Goal: Understand process/instructions

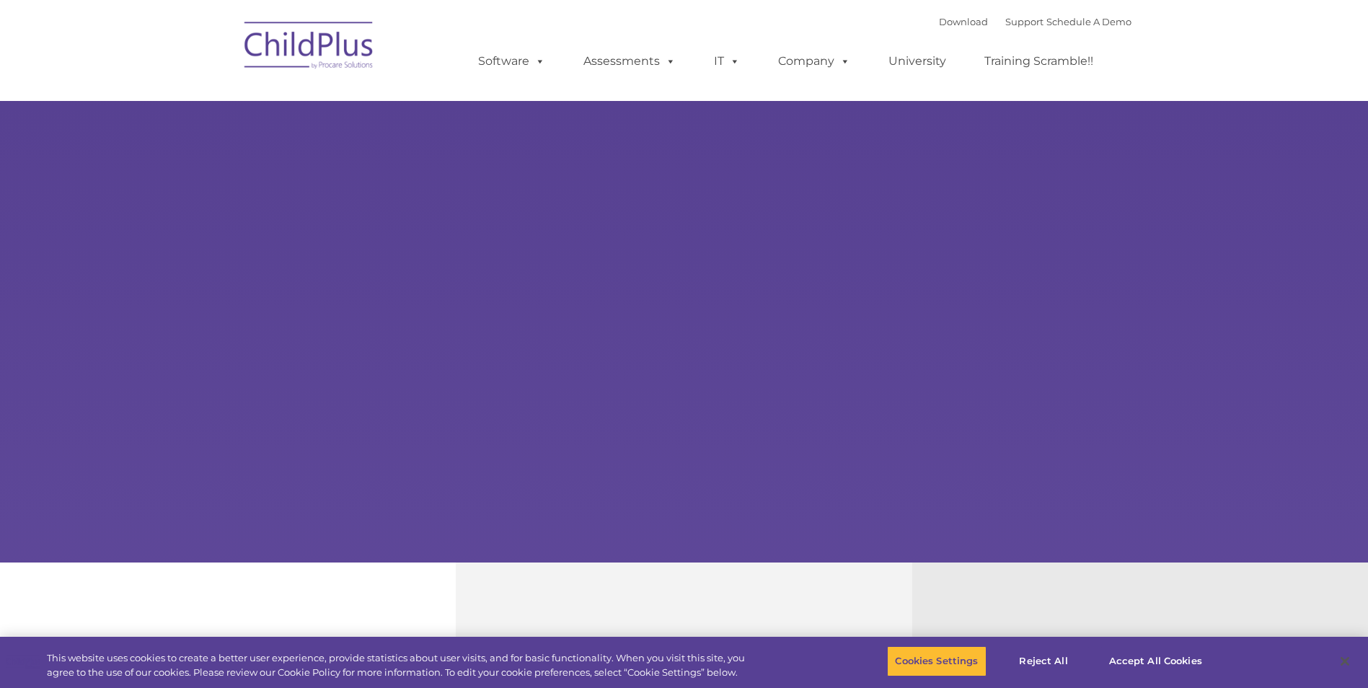
select select "MEDIUM"
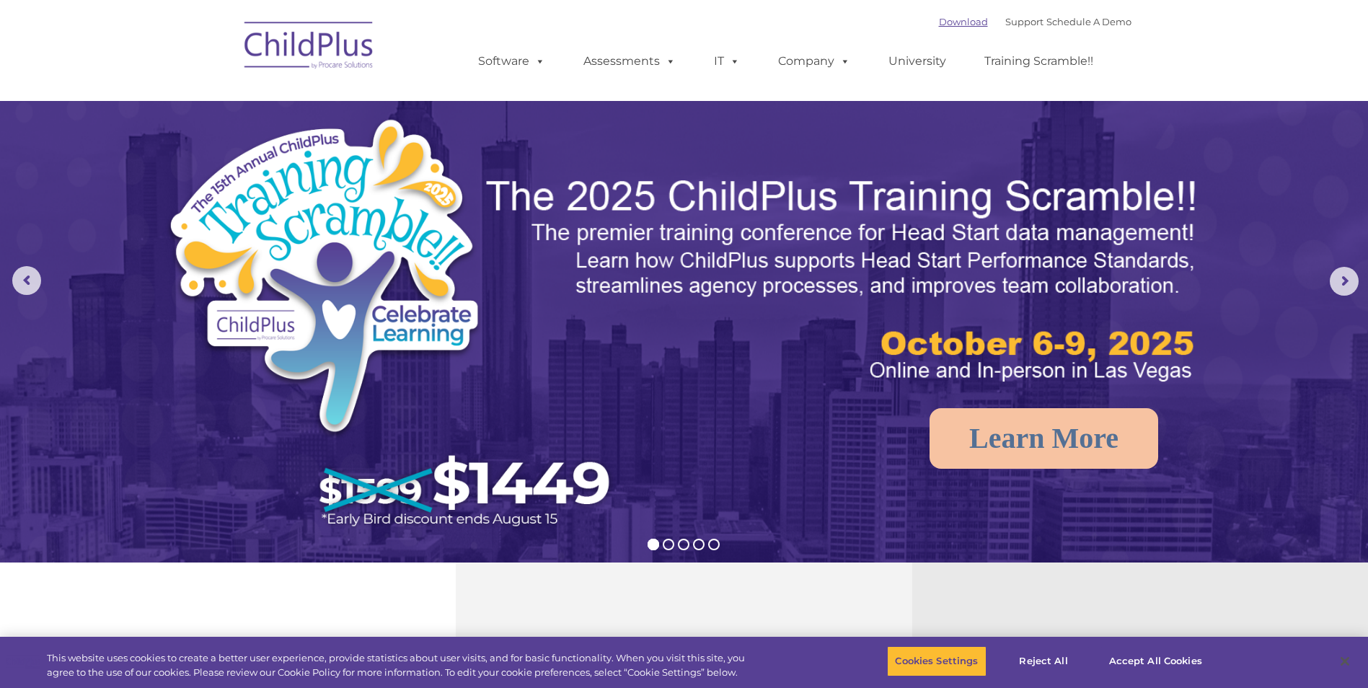
click at [939, 22] on link "Download" at bounding box center [963, 22] width 49 height 12
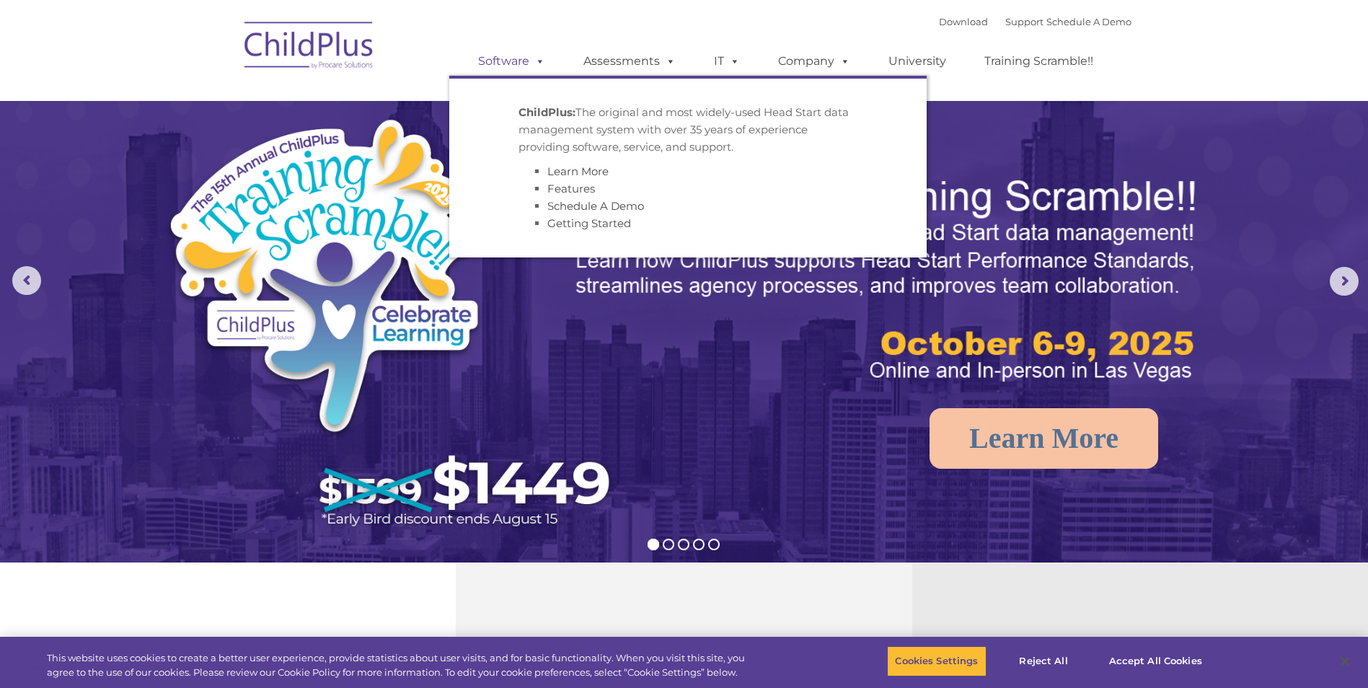
click at [540, 63] on span at bounding box center [537, 61] width 16 height 14
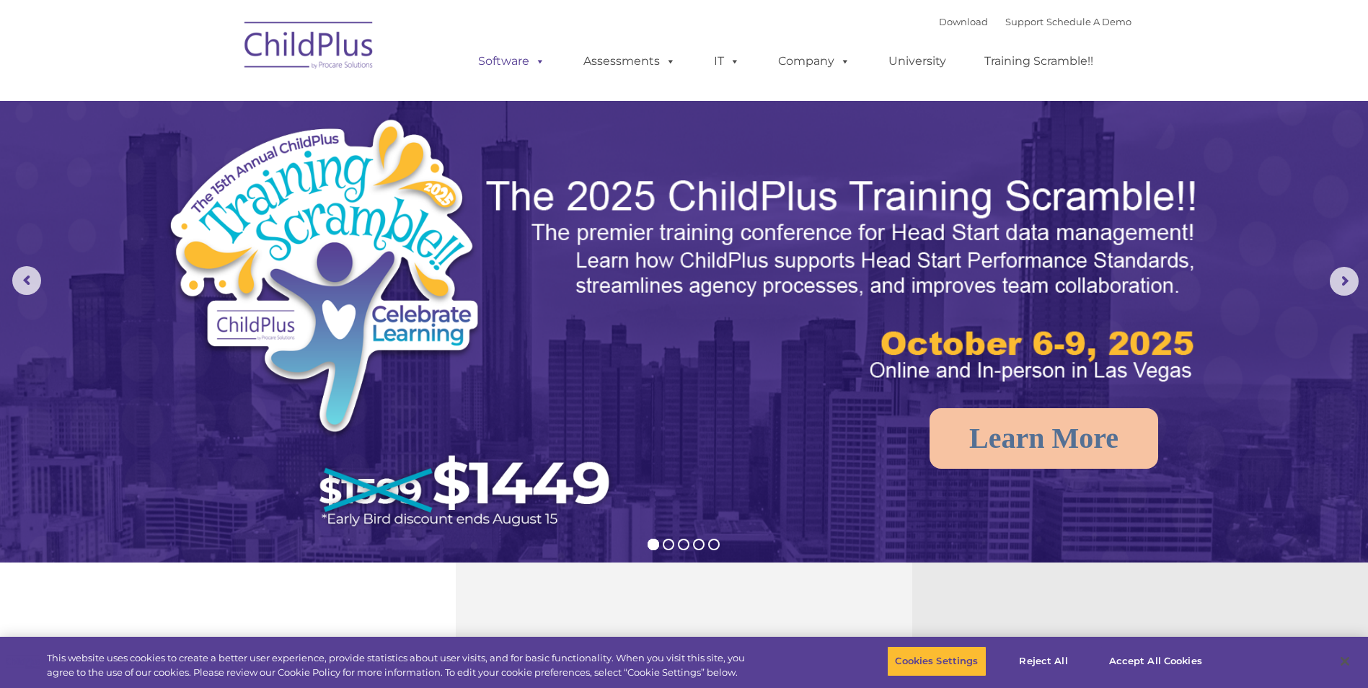
click at [537, 63] on span at bounding box center [537, 61] width 16 height 14
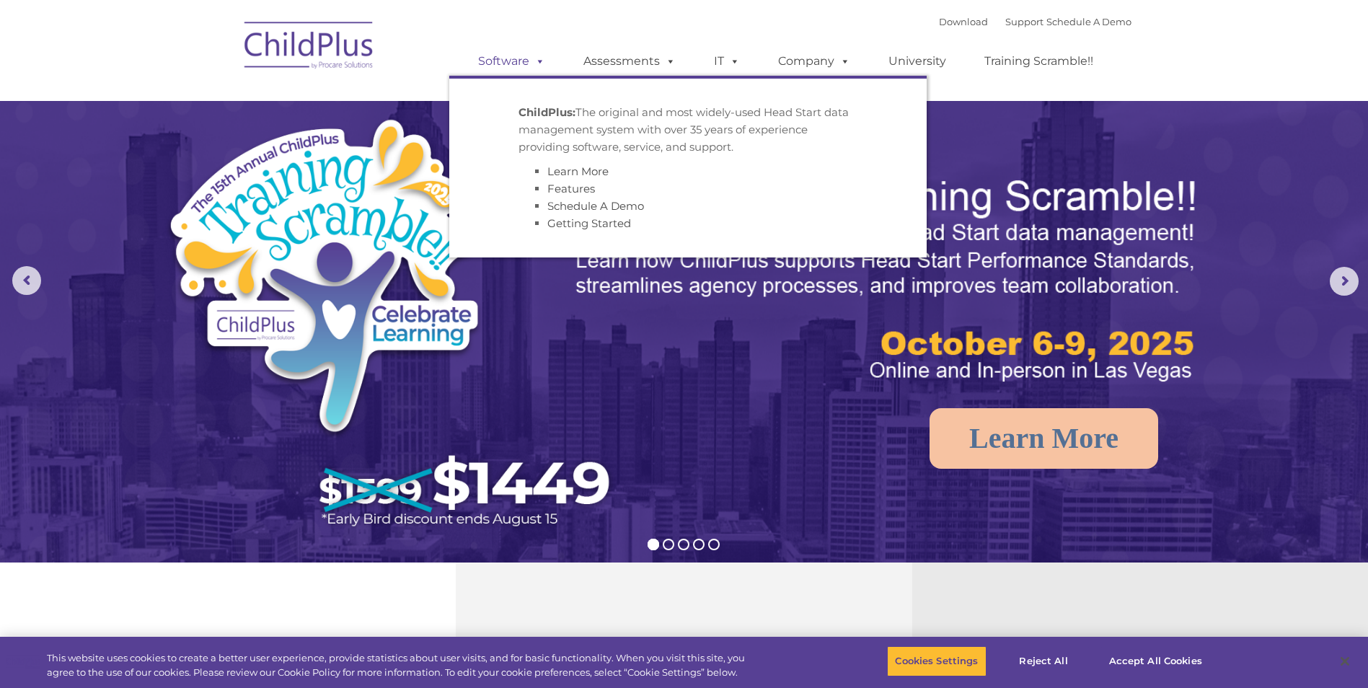
click at [537, 63] on span at bounding box center [537, 61] width 16 height 14
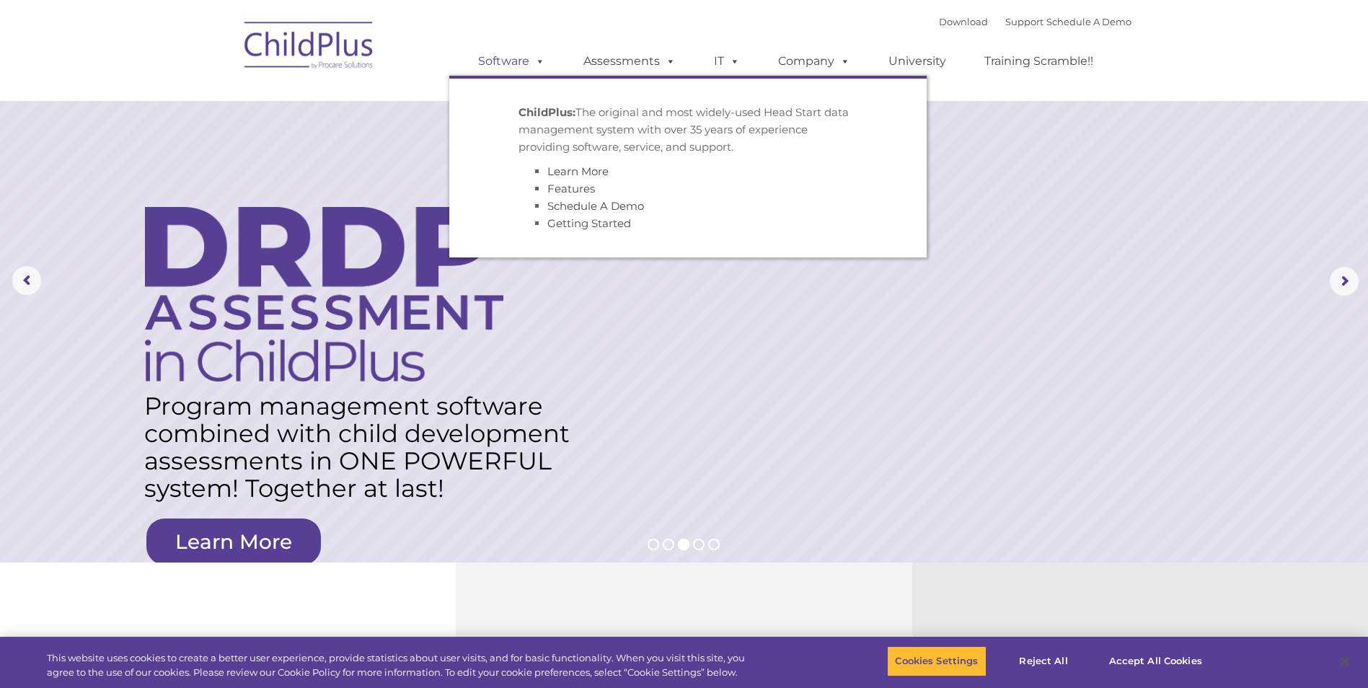
click at [507, 63] on link "Software" at bounding box center [512, 61] width 96 height 29
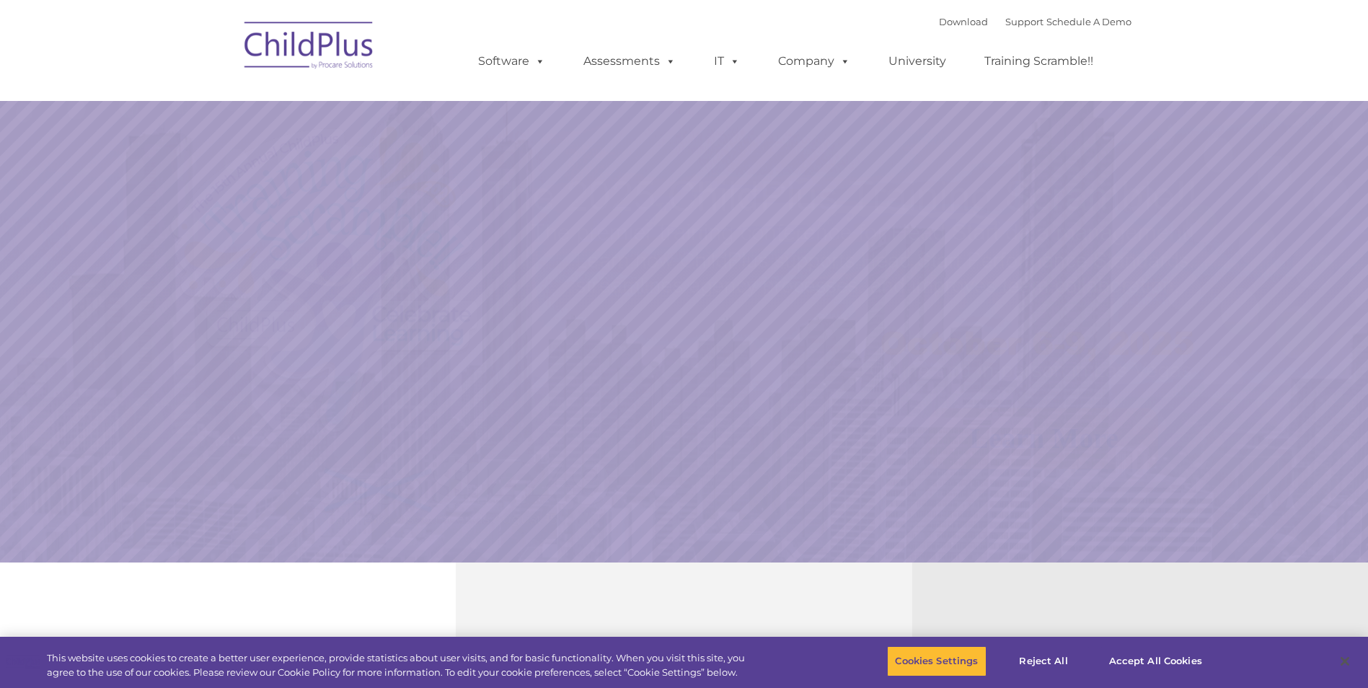
select select "MEDIUM"
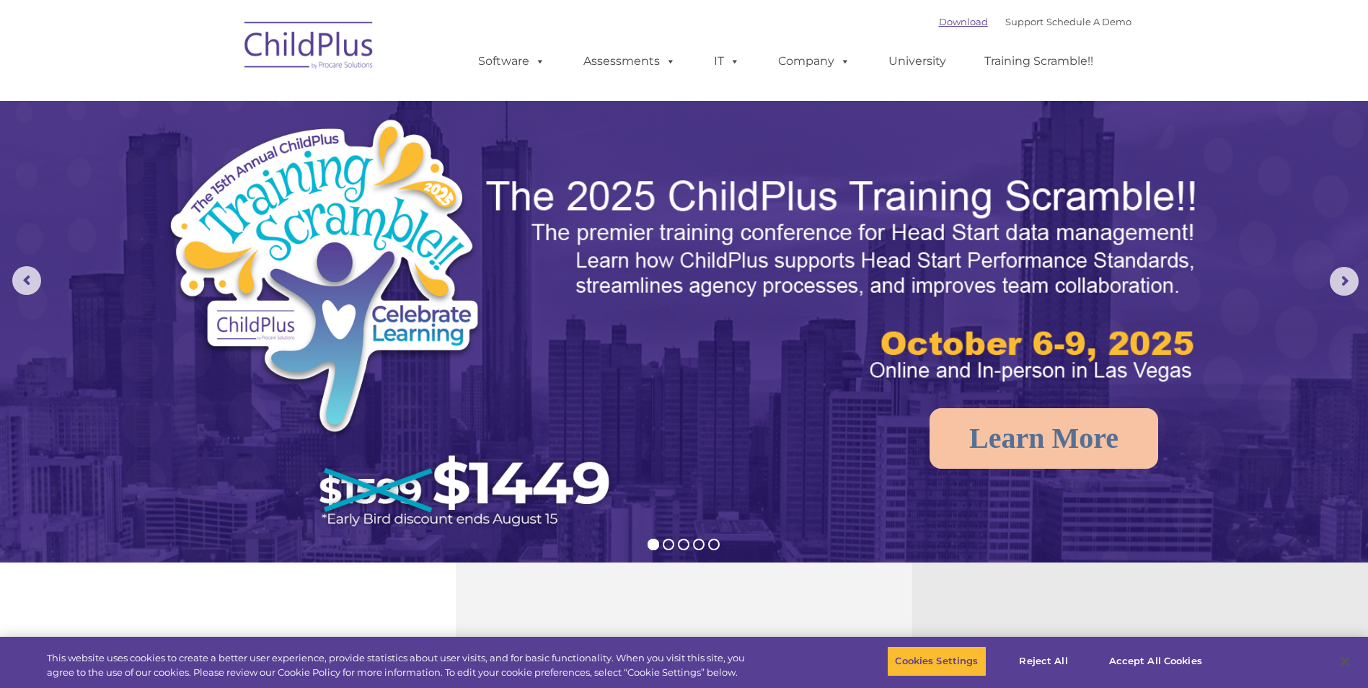
click at [948, 17] on link "Download" at bounding box center [963, 22] width 49 height 12
click at [939, 27] on link "Download" at bounding box center [963, 22] width 49 height 12
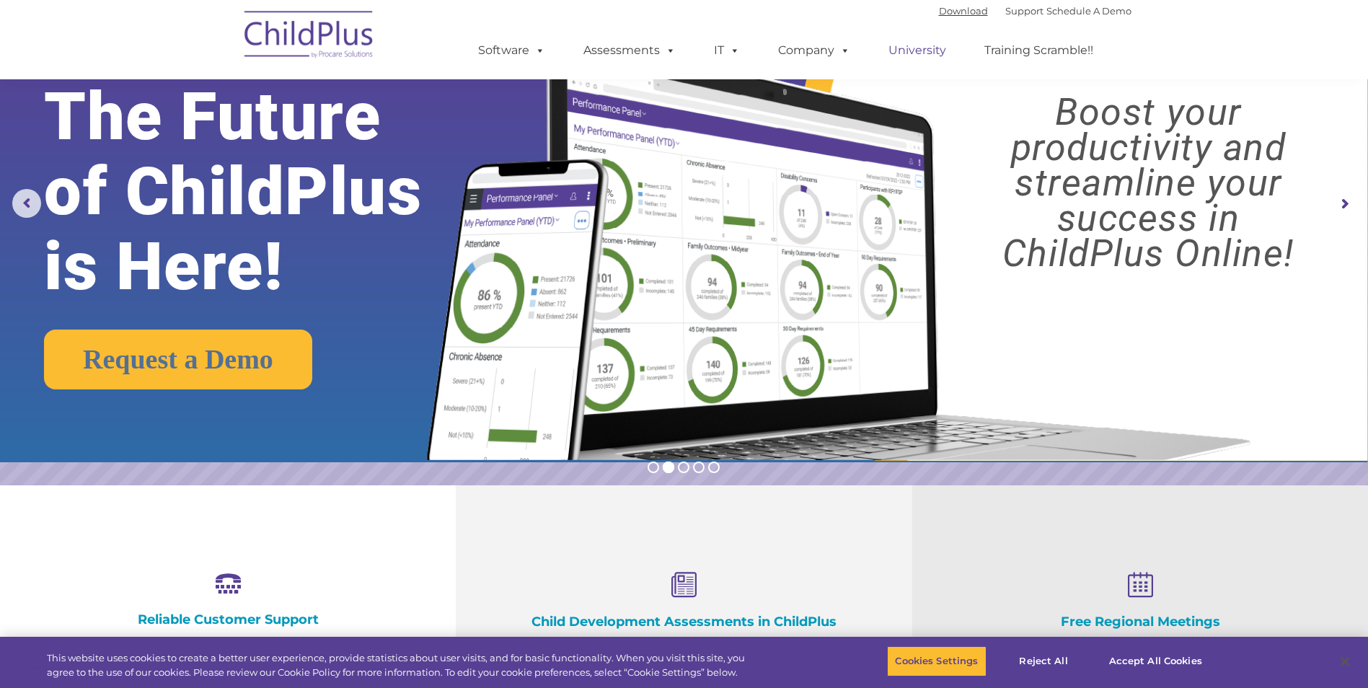
scroll to position [63, 0]
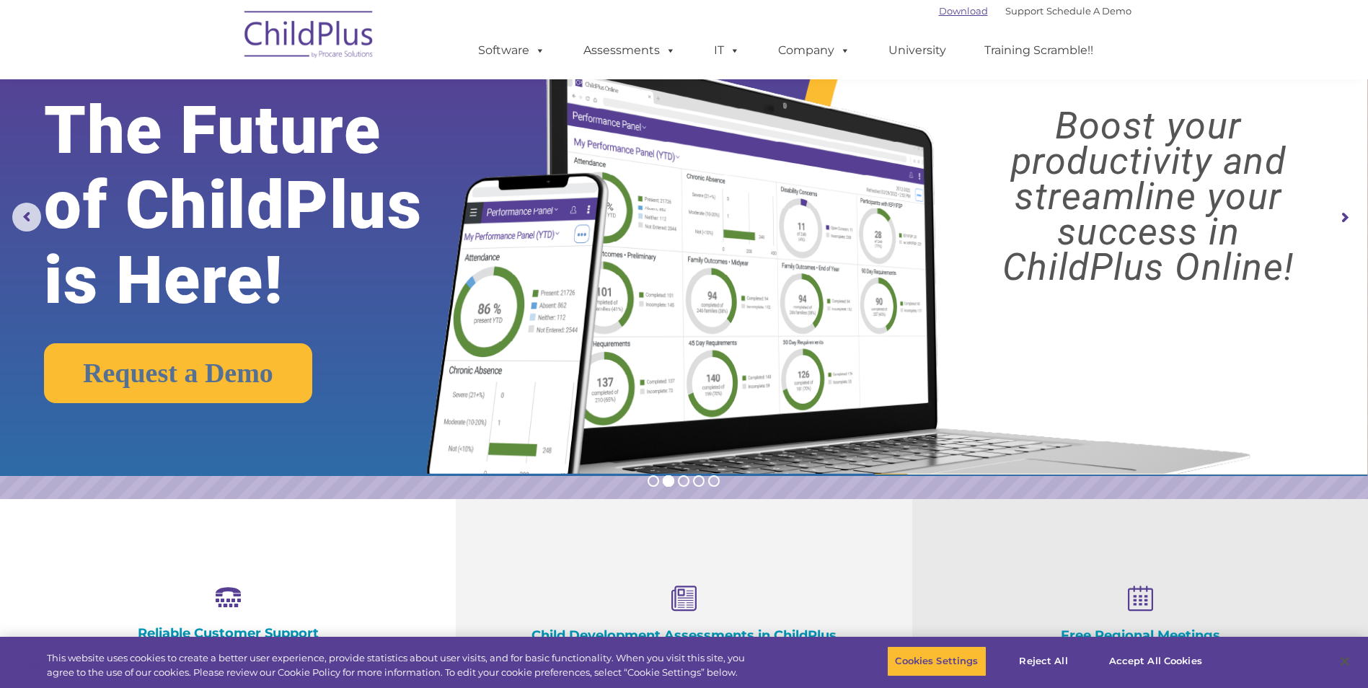
click at [944, 6] on link "Download" at bounding box center [963, 11] width 49 height 12
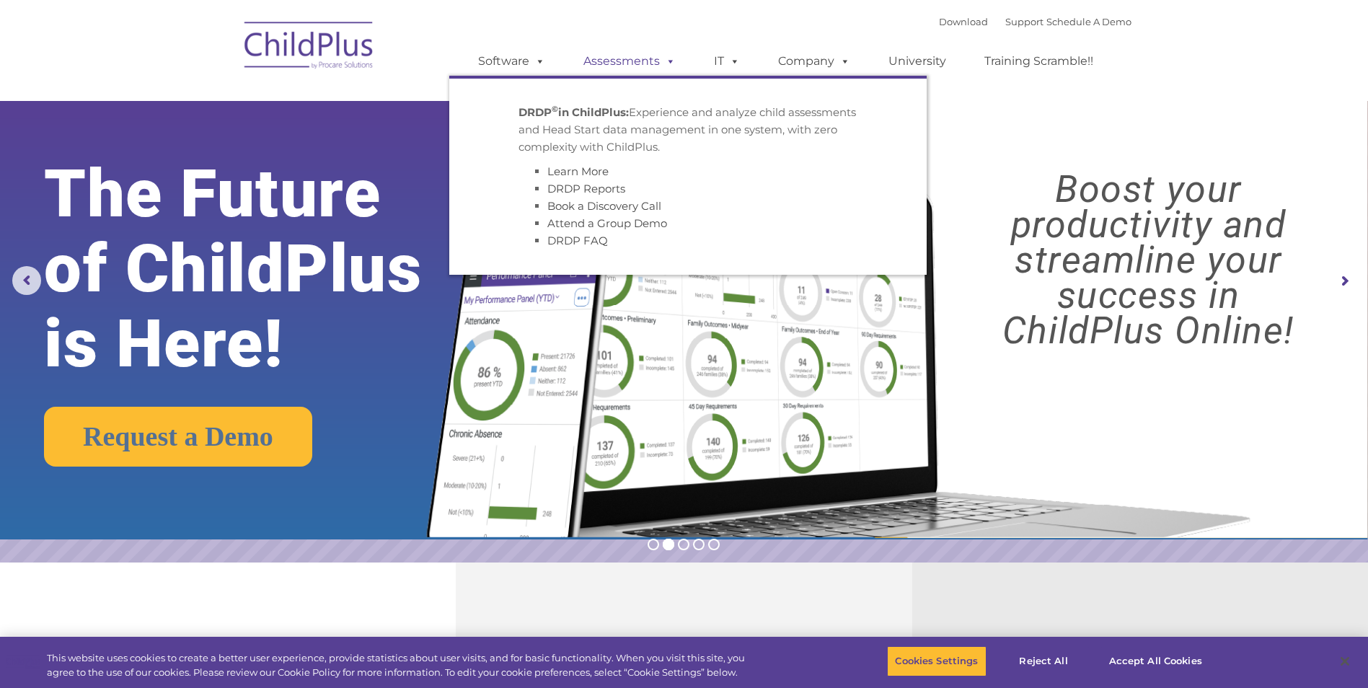
click at [642, 64] on link "Assessments" at bounding box center [629, 61] width 121 height 29
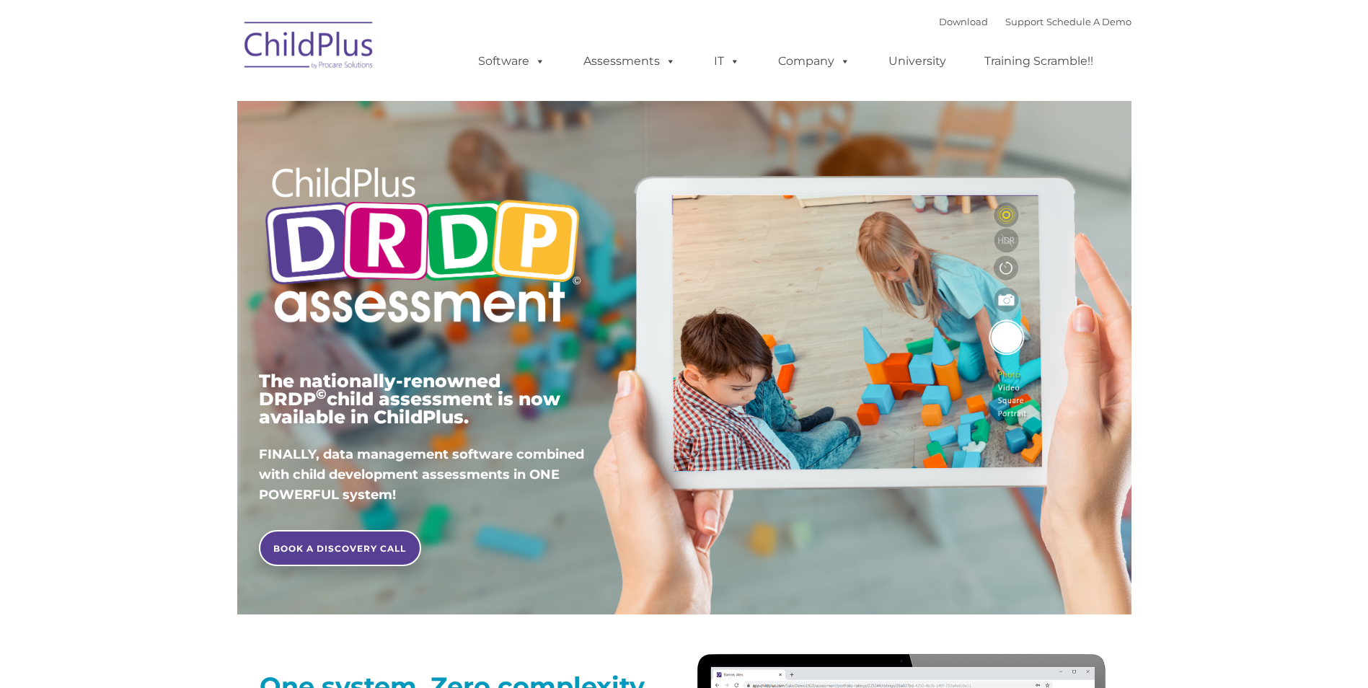
type input ""
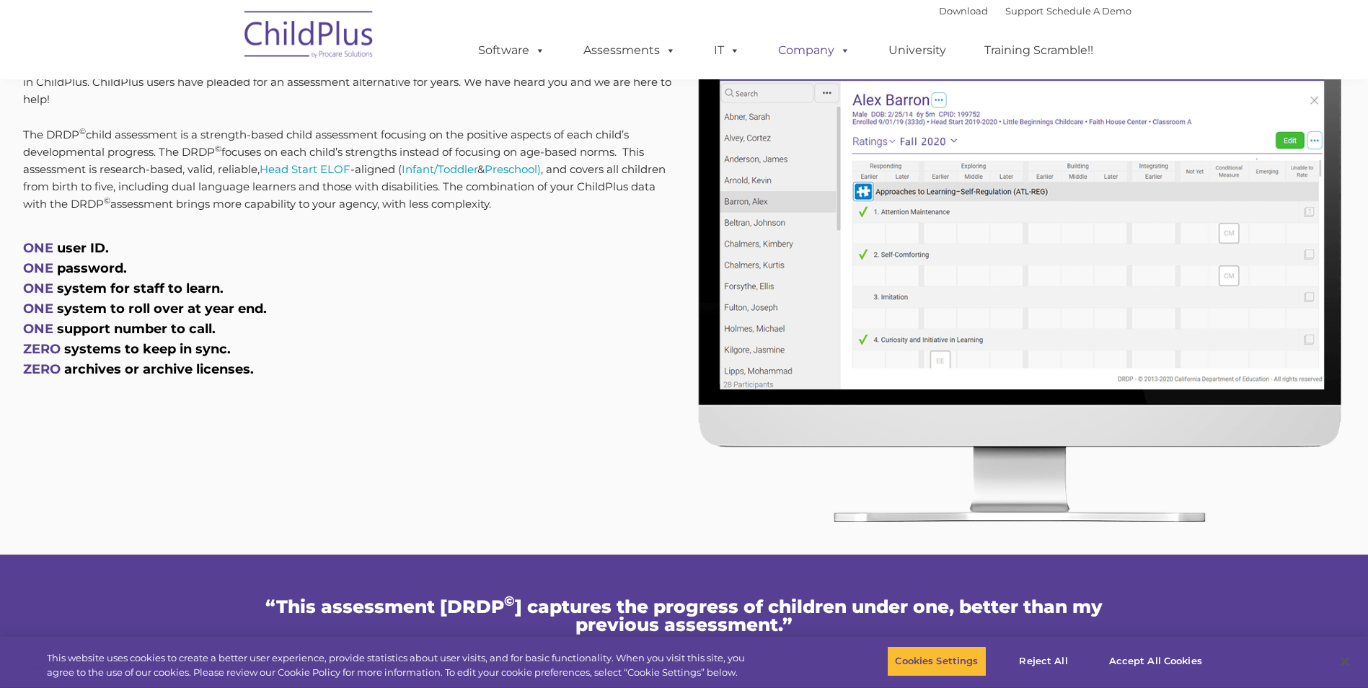
scroll to position [721, 0]
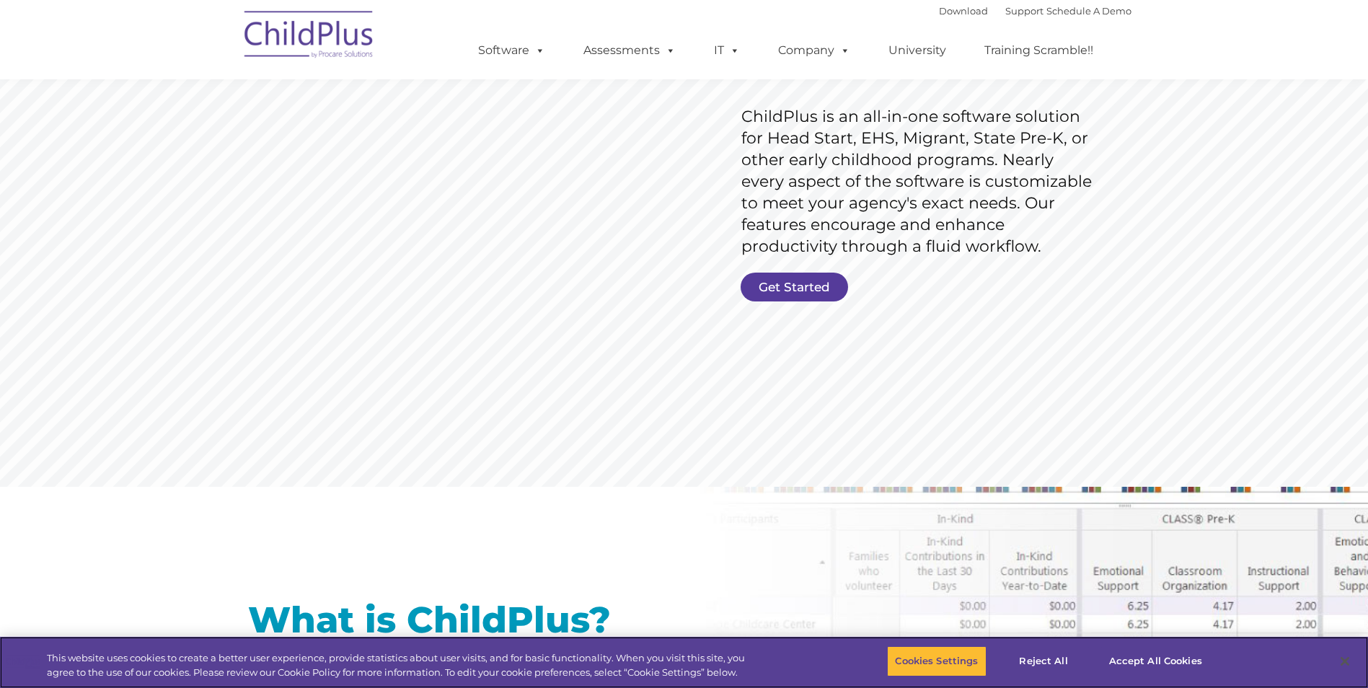
scroll to position [216, 0]
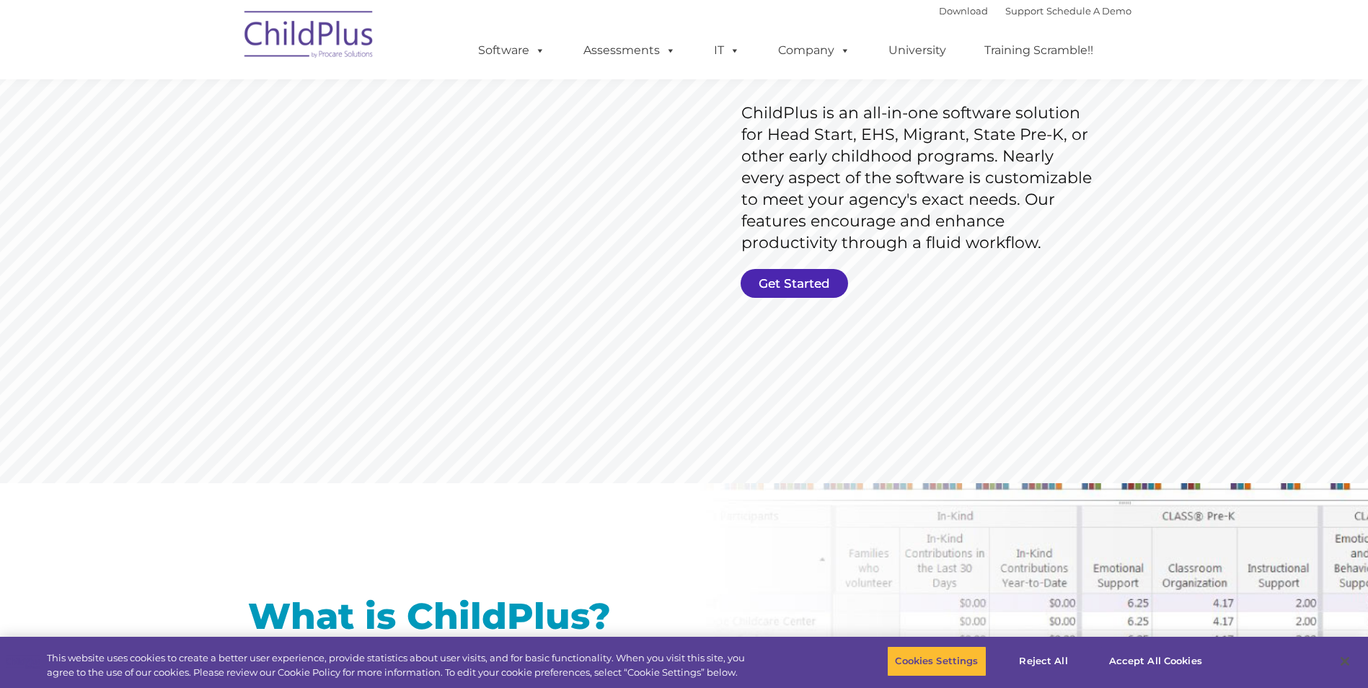
click at [806, 281] on link "Get Started" at bounding box center [794, 283] width 107 height 29
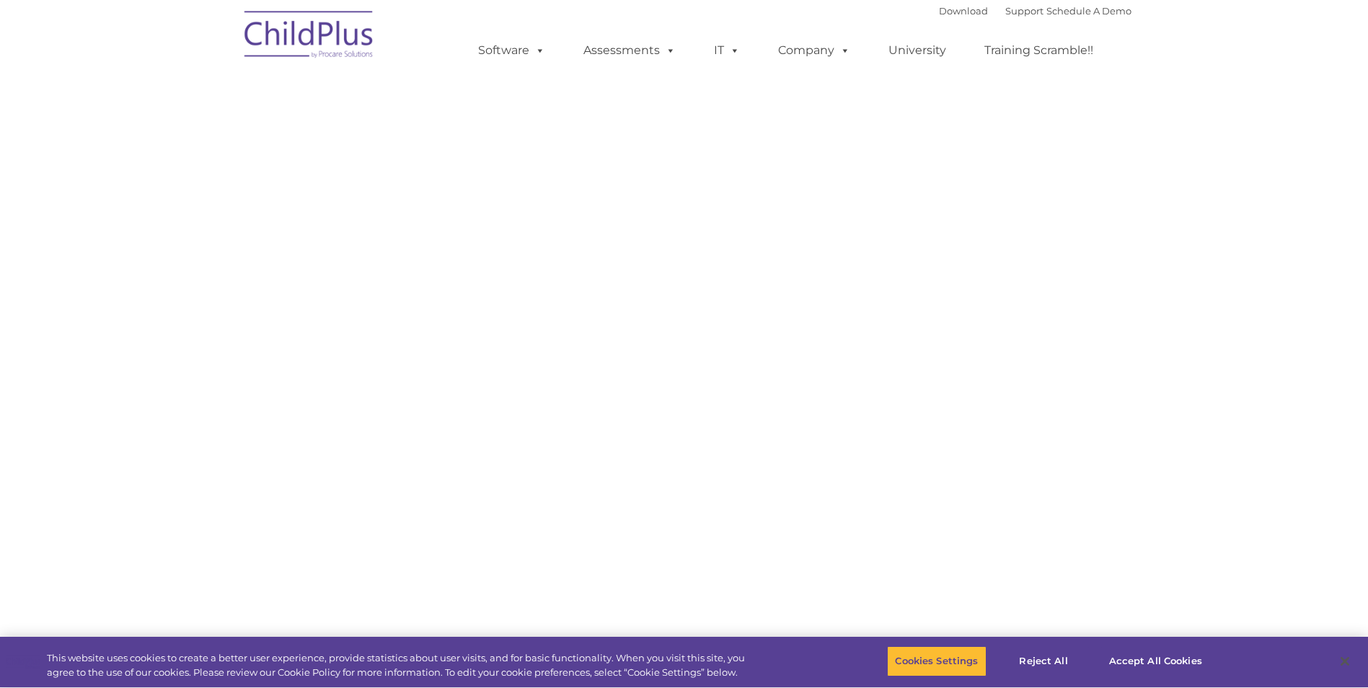
select select "MEDIUM"
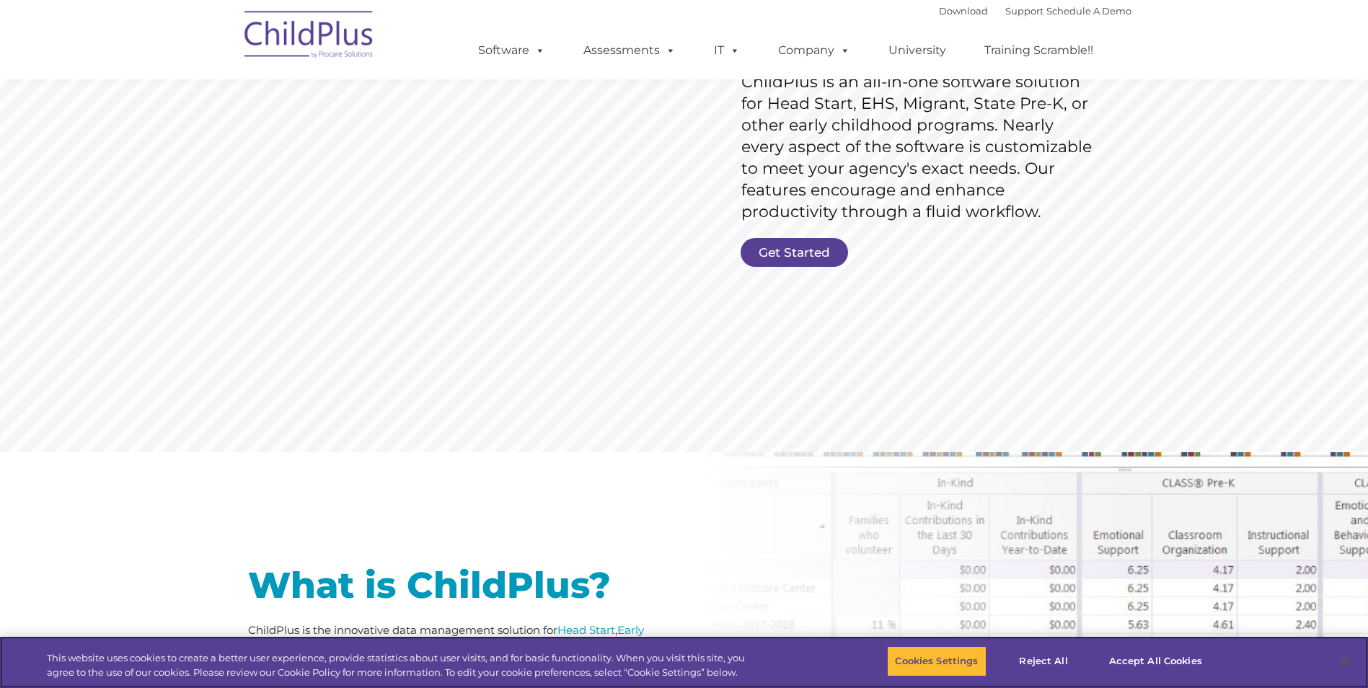
scroll to position [252, 0]
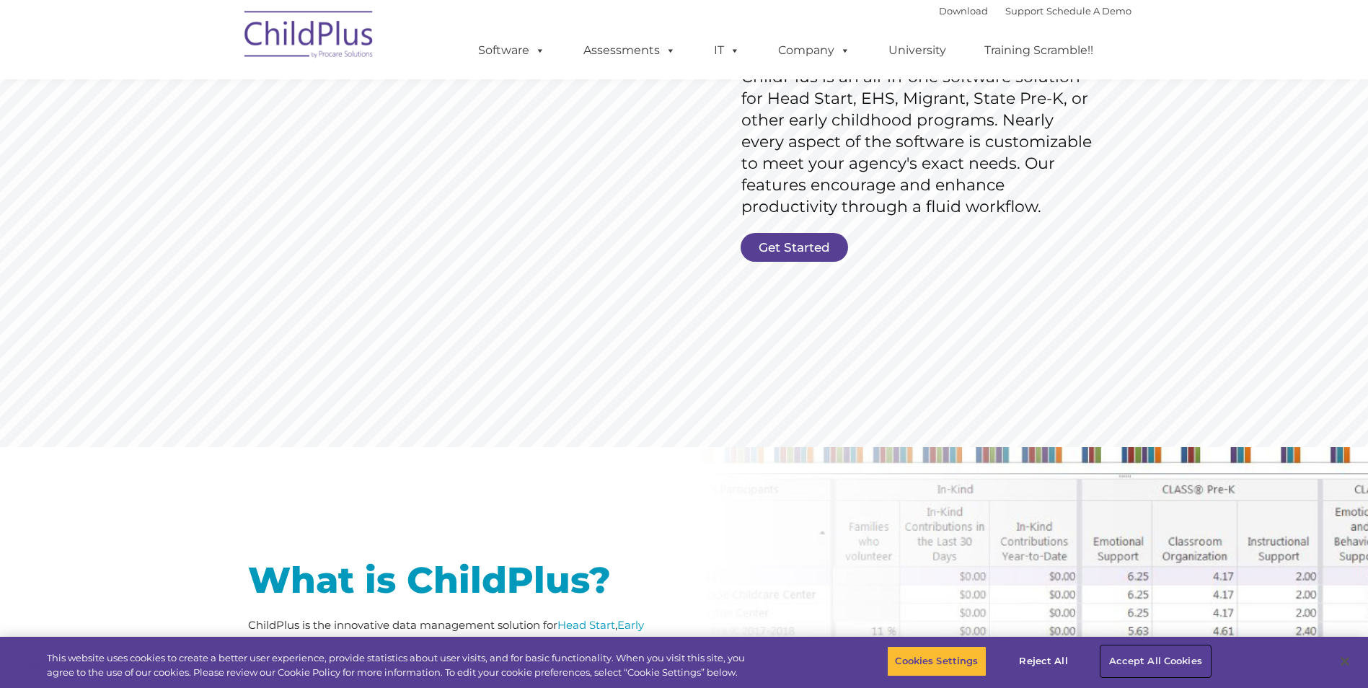
click at [1130, 672] on button "Accept All Cookies" at bounding box center [1155, 661] width 109 height 30
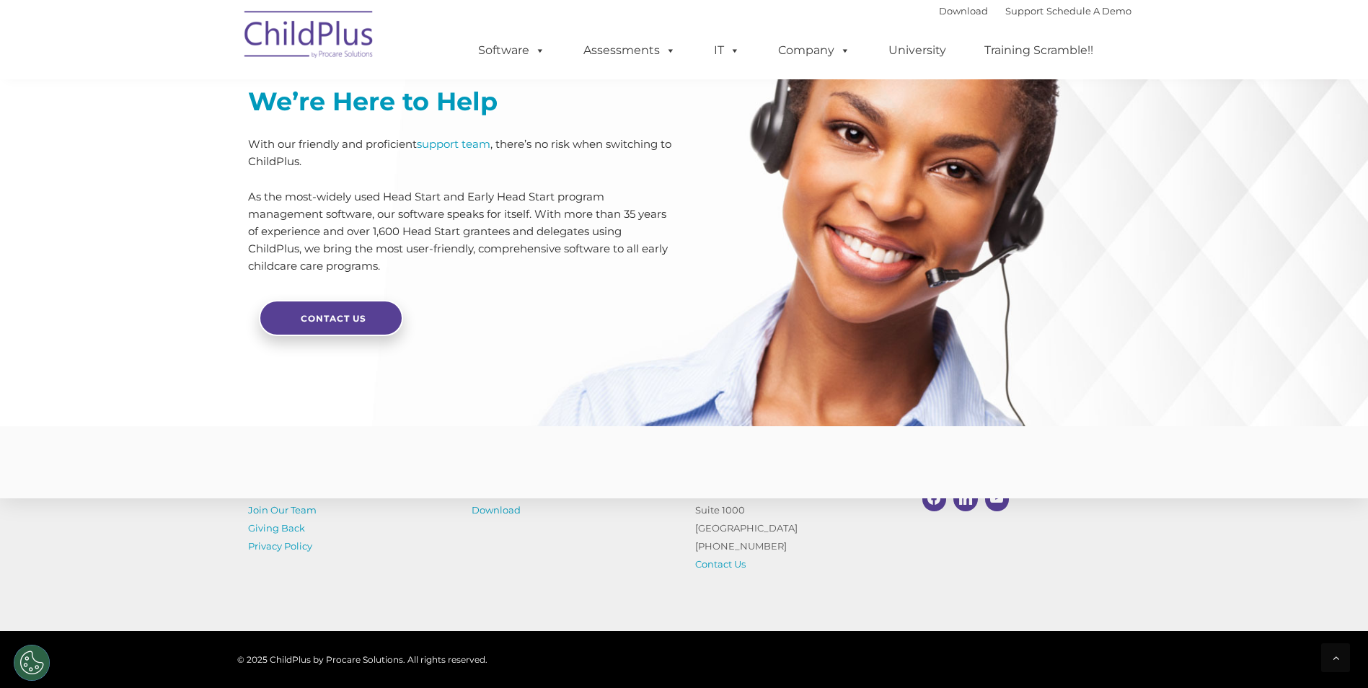
scroll to position [3373, 0]
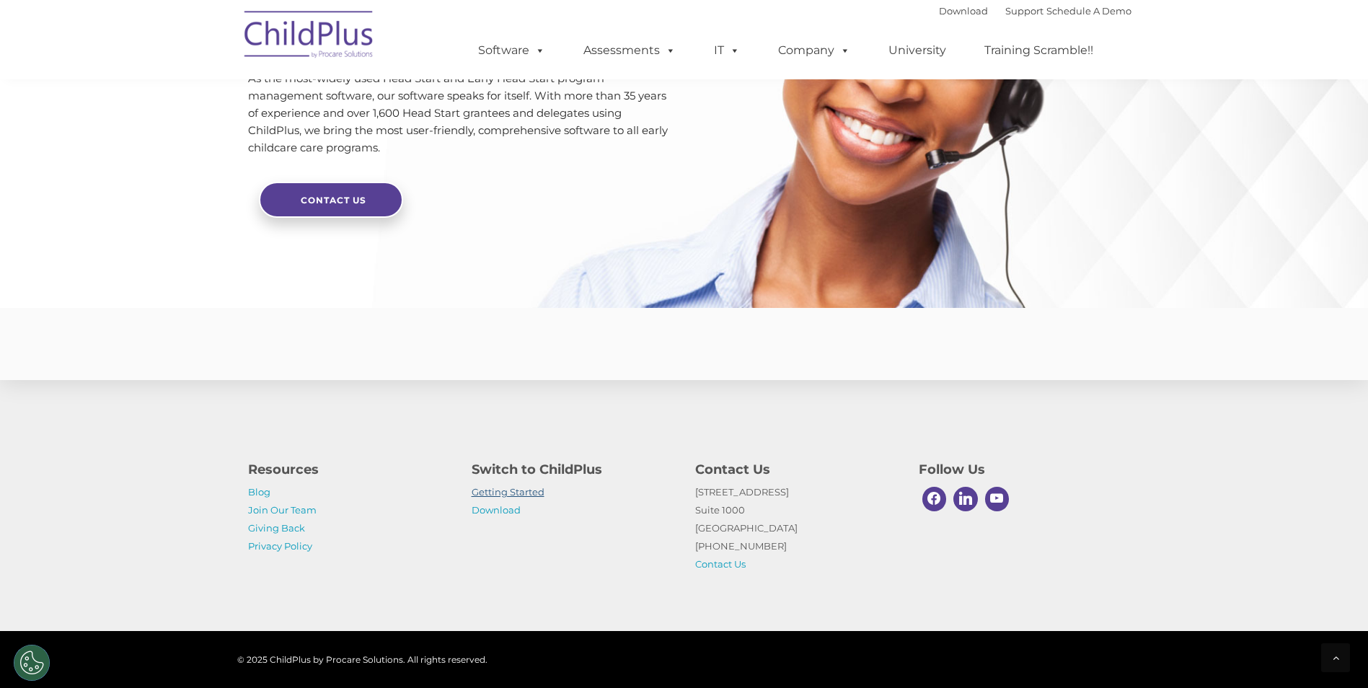
click at [518, 493] on link "Getting Started" at bounding box center [508, 492] width 73 height 12
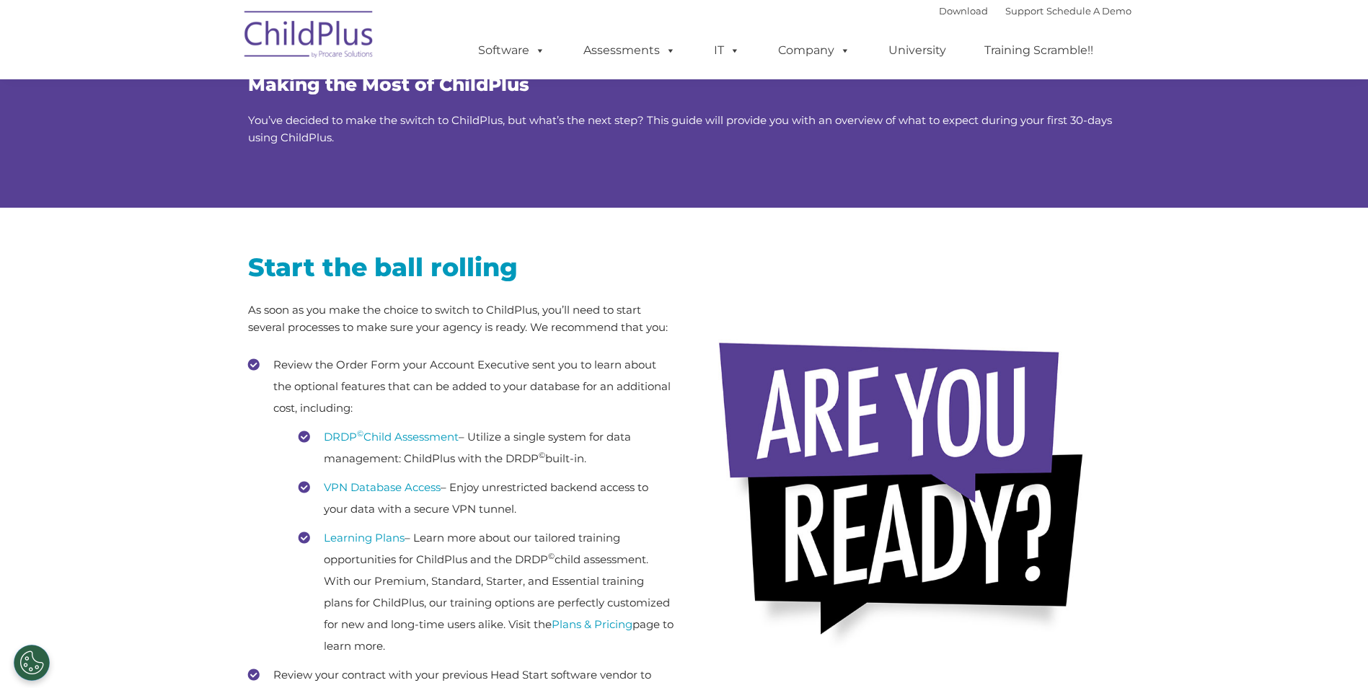
scroll to position [66, 0]
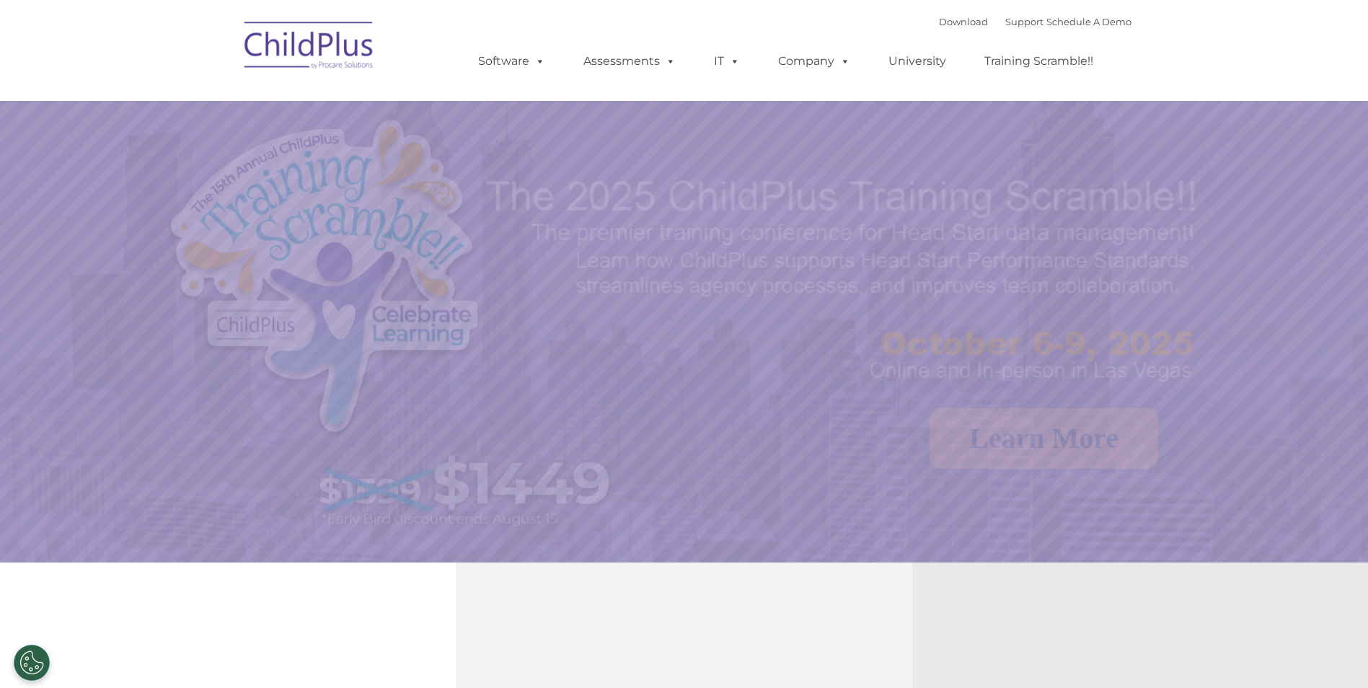
select select "MEDIUM"
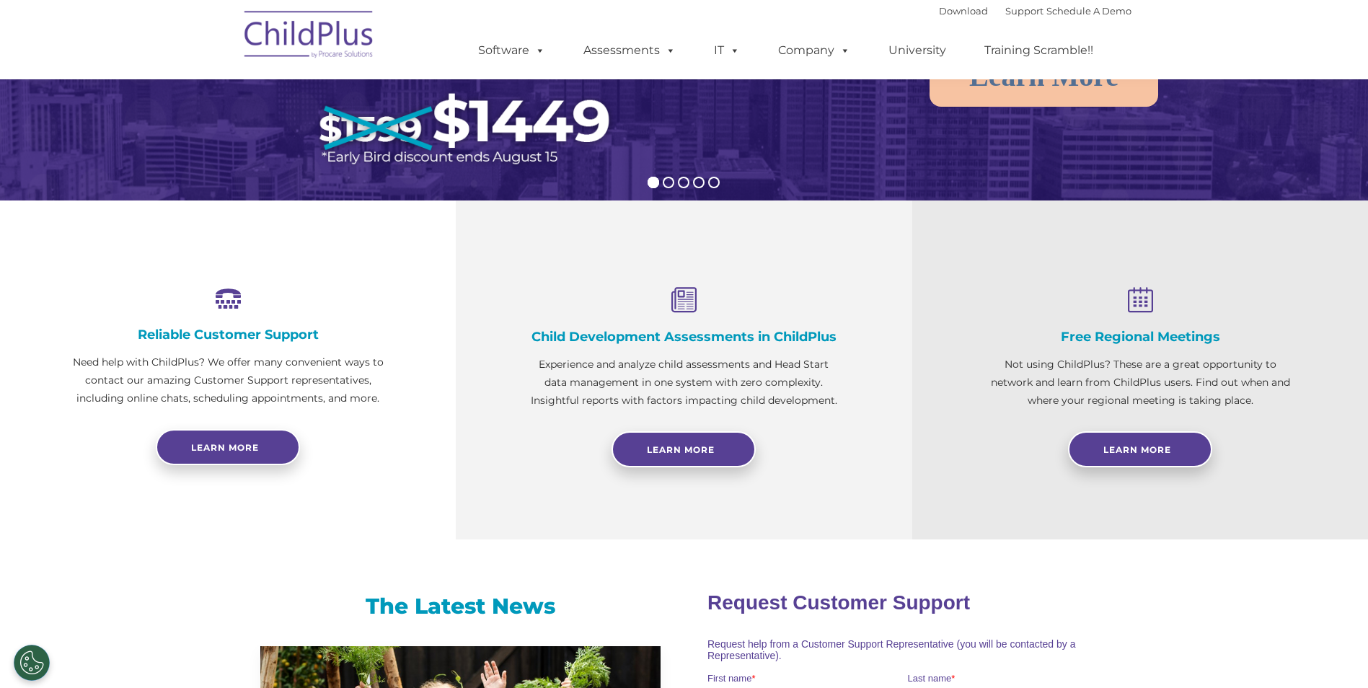
scroll to position [243, 0]
